Goal: Navigation & Orientation: Find specific page/section

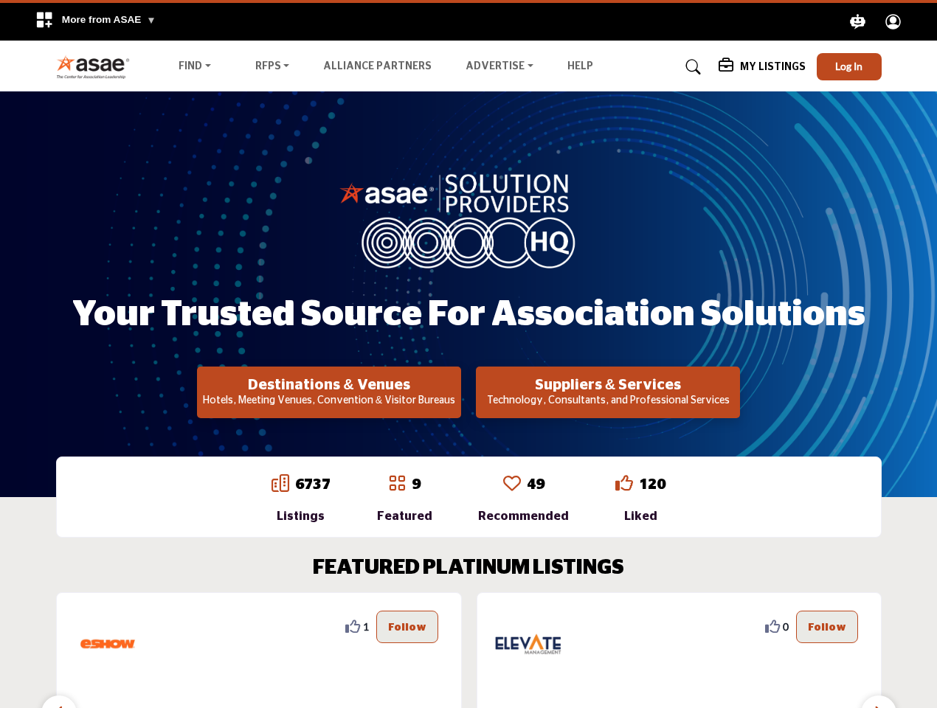
click at [95, 21] on span "More from ASAE" at bounding box center [109, 19] width 94 height 11
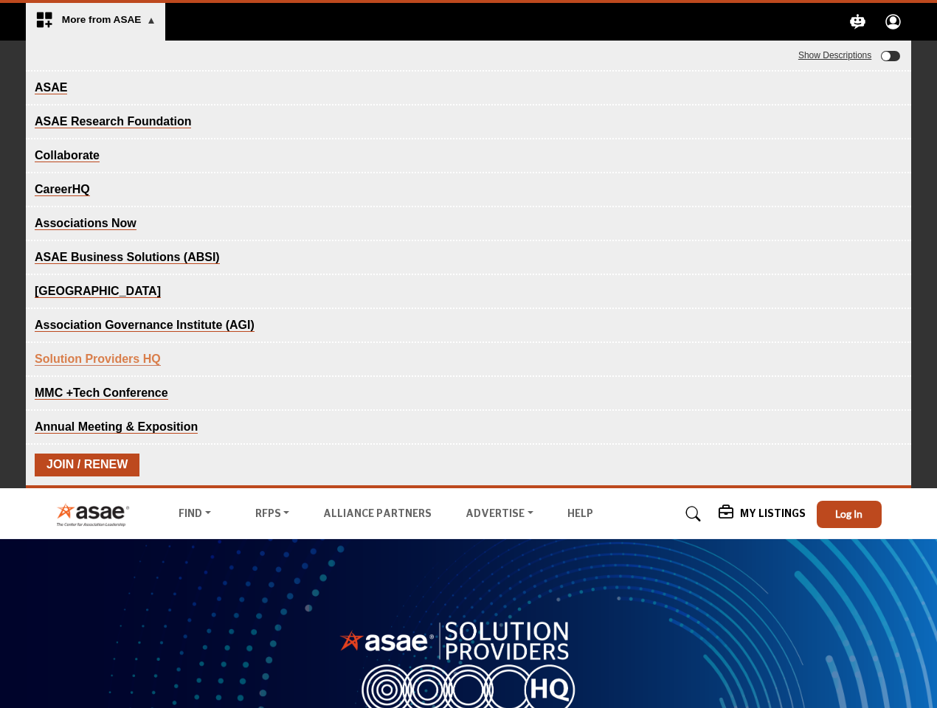
click at [858, 21] on icon "Explore ASAE" at bounding box center [858, 21] width 15 height 15
click at [893, 21] on circle "Explore ASAE" at bounding box center [893, 19] width 7 height 7
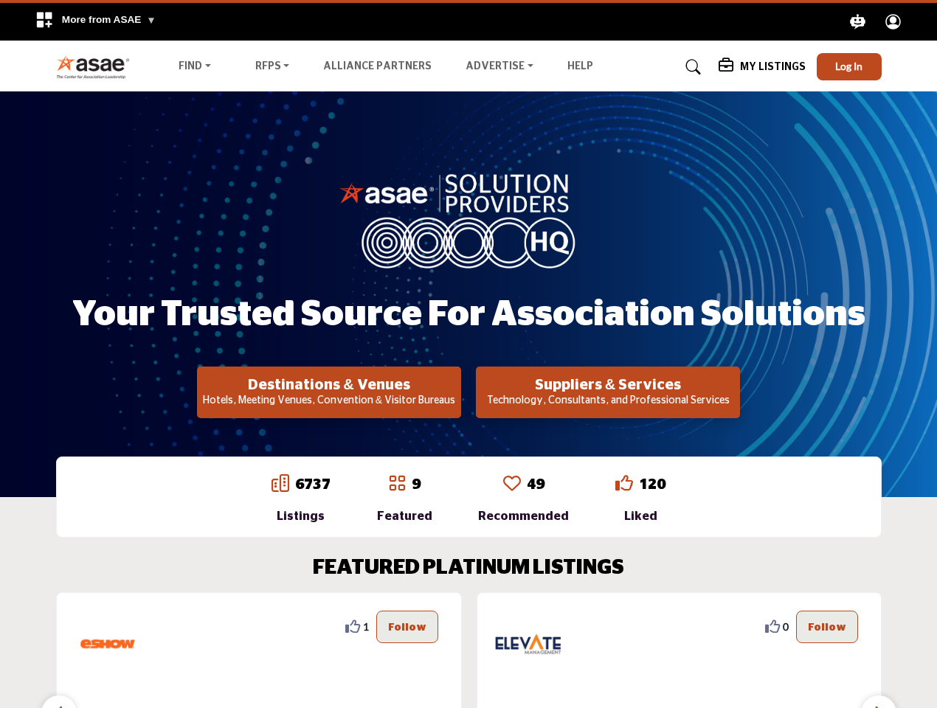
click at [849, 66] on span "Hi, I'm Stellar, [PERSON_NAME]'s AI-powered Large Language Model!" at bounding box center [468, 56] width 885 height 30
click at [329, 392] on div "Your Trusted Source for Association Solutions Destinations & Venues Hotels, Mee…" at bounding box center [468, 294] width 825 height 248
click at [457, 392] on h2 "Suppliers & Services" at bounding box center [328, 385] width 255 height 18
click at [448, 650] on div "1" at bounding box center [259, 706] width 406 height 228
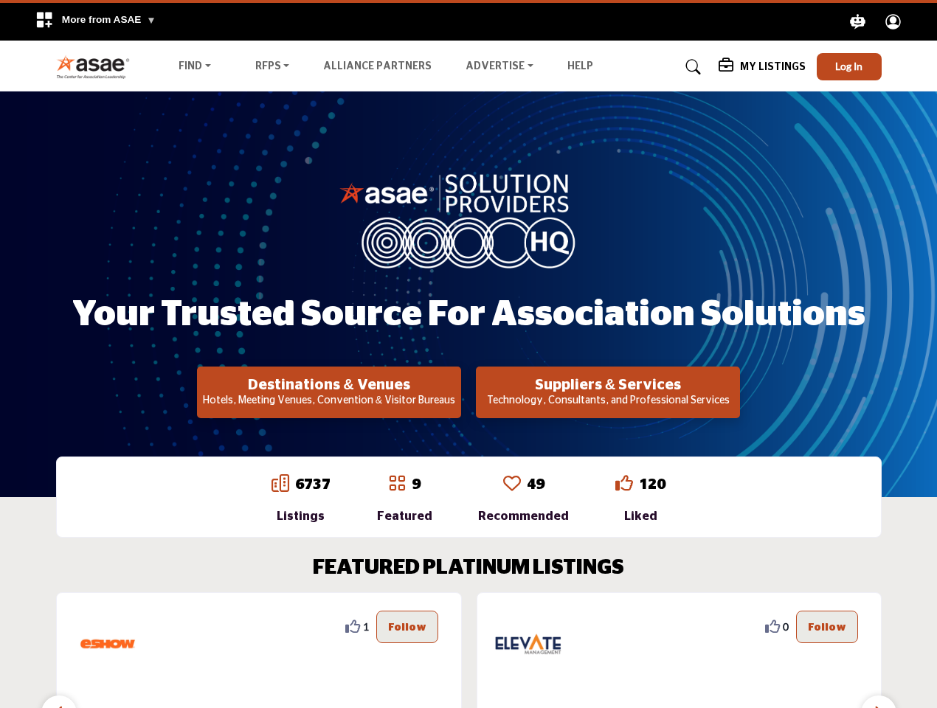
click at [0, 626] on section "FEATURED PLATINUM LISTINGS 2 2 Follow Following Richmond Region Tourism ... Vie…" at bounding box center [468, 688] width 937 height 323
click at [0, 627] on section "FEATURED PLATINUM LISTINGS 2 2 Follow Following Richmond Region Tourism ... Vie…" at bounding box center [468, 688] width 937 height 323
